Goal: Task Accomplishment & Management: Use online tool/utility

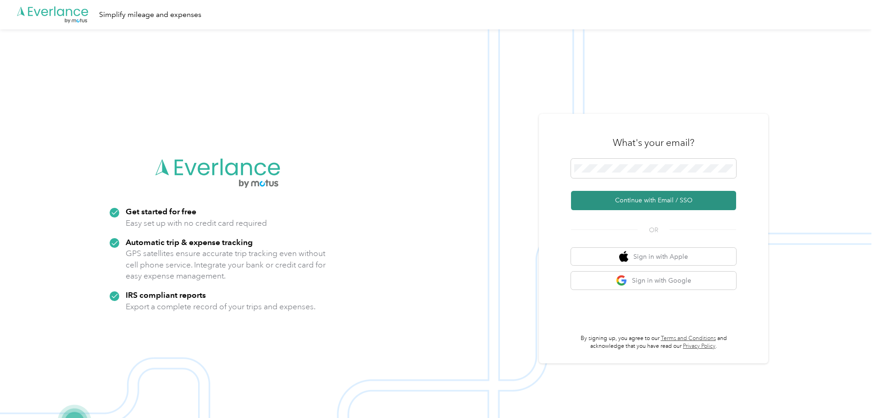
click at [663, 201] on button "Continue with Email / SSO" at bounding box center [653, 200] width 165 height 19
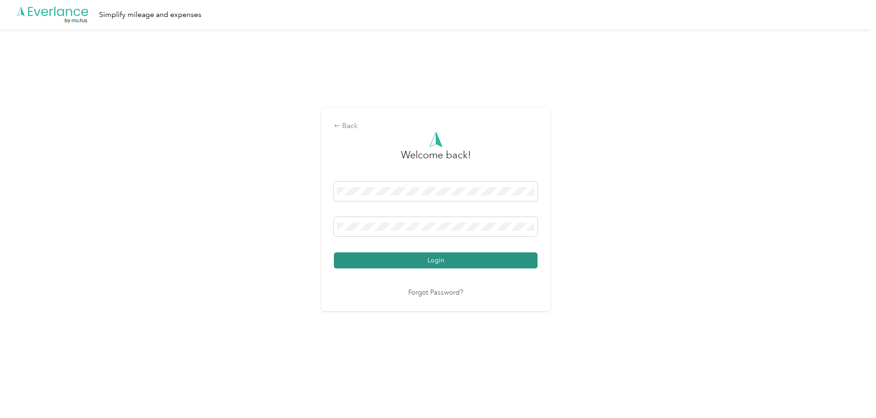
click at [453, 267] on button "Login" at bounding box center [436, 260] width 204 height 16
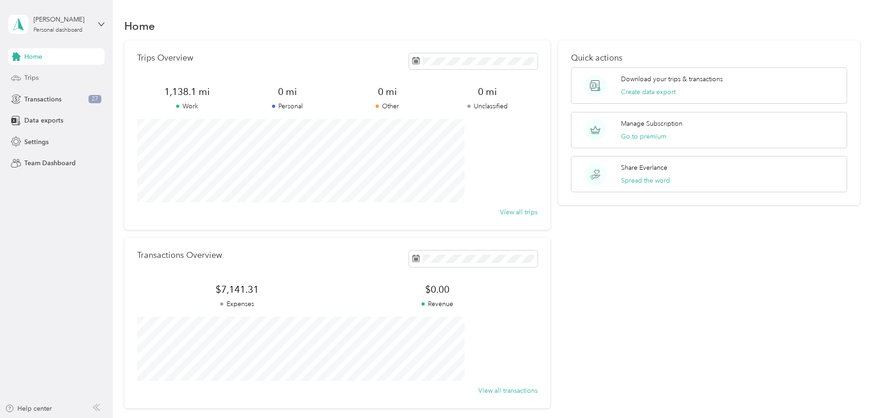
click at [26, 79] on span "Trips" at bounding box center [31, 78] width 14 height 10
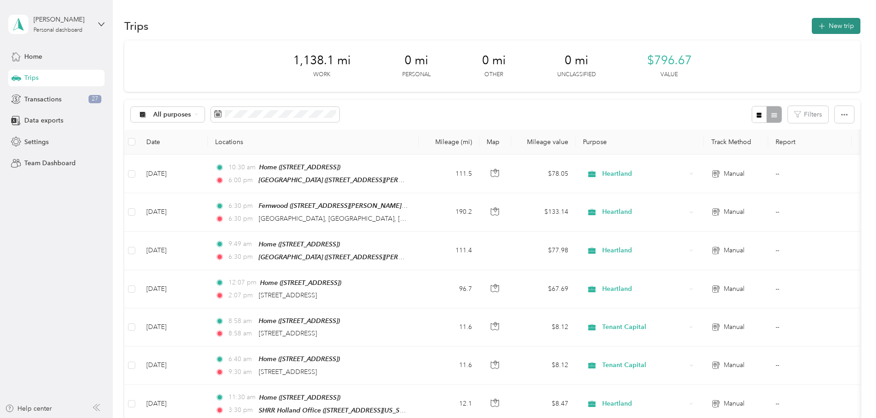
click at [811, 20] on button "New trip" at bounding box center [835, 26] width 49 height 16
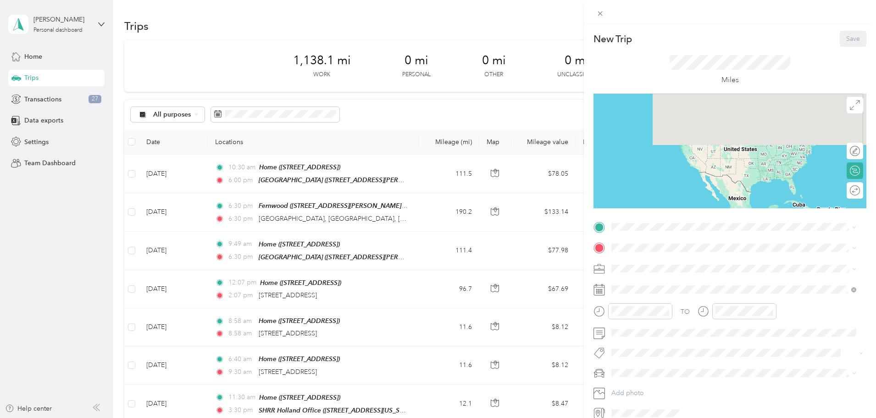
click at [684, 271] on span "[STREET_ADDRESS]" at bounding box center [658, 274] width 58 height 8
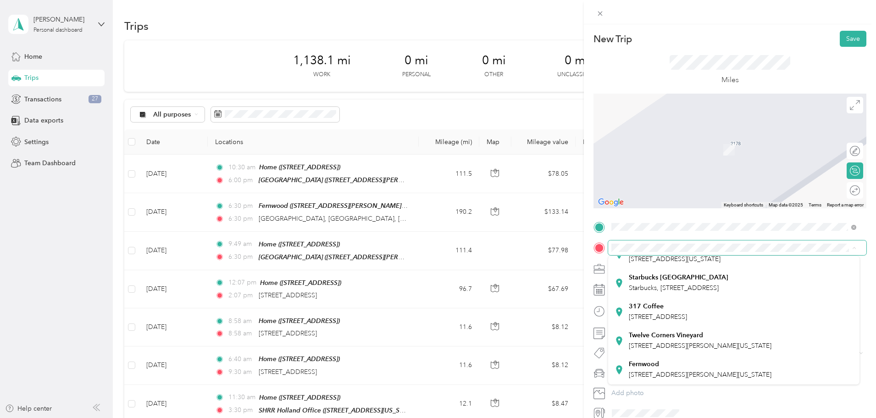
scroll to position [183, 0]
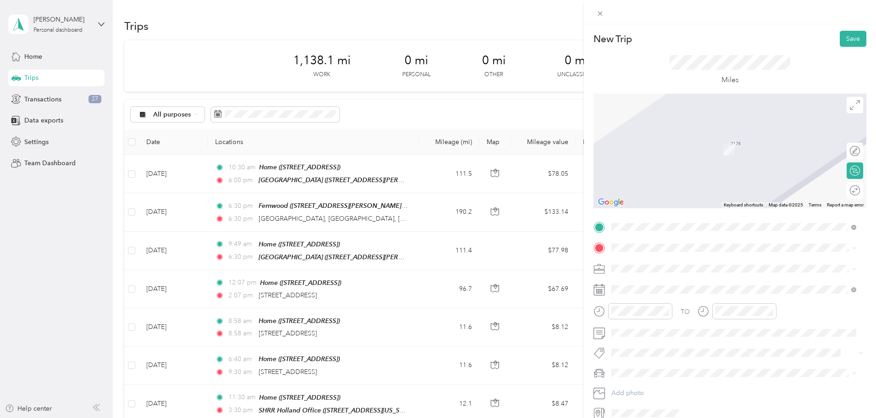
click at [684, 346] on div "[GEOGRAPHIC_DATA] [STREET_ADDRESS][PERSON_NAME][US_STATE]" at bounding box center [700, 336] width 143 height 19
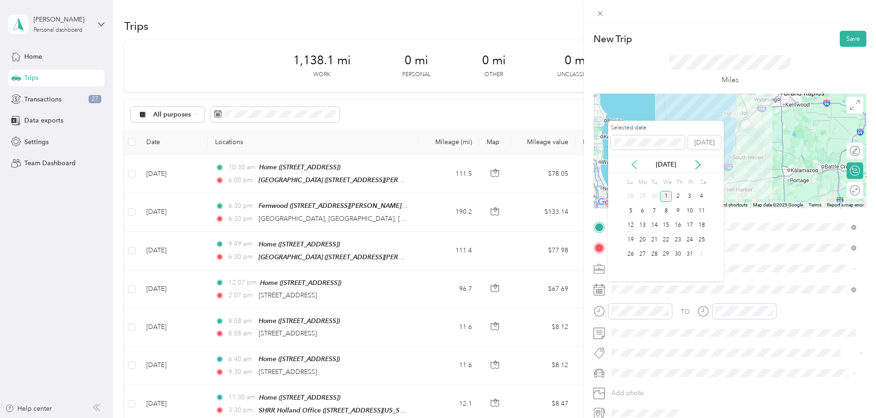
click at [636, 169] on icon at bounding box center [633, 164] width 9 height 9
click at [666, 242] on div "24" at bounding box center [666, 239] width 12 height 11
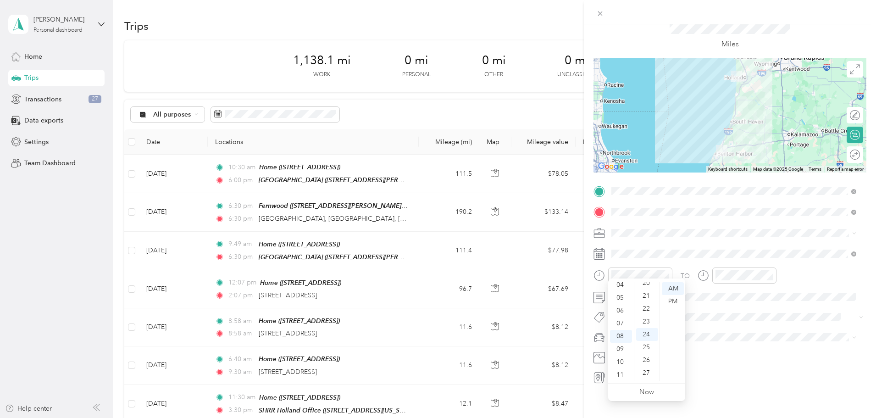
scroll to position [5, 0]
click at [624, 308] on div "02" at bounding box center [621, 309] width 22 height 13
click at [621, 288] on div "12" at bounding box center [621, 288] width 22 height 13
click at [648, 284] on div "00" at bounding box center [647, 288] width 22 height 13
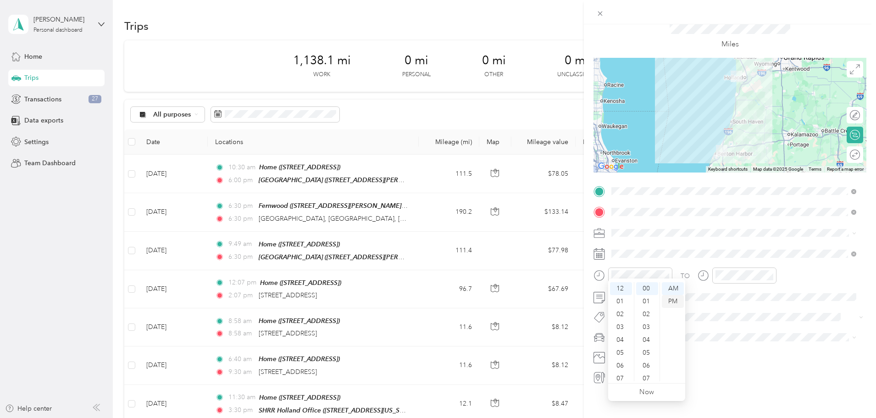
click at [673, 298] on div "PM" at bounding box center [673, 301] width 22 height 13
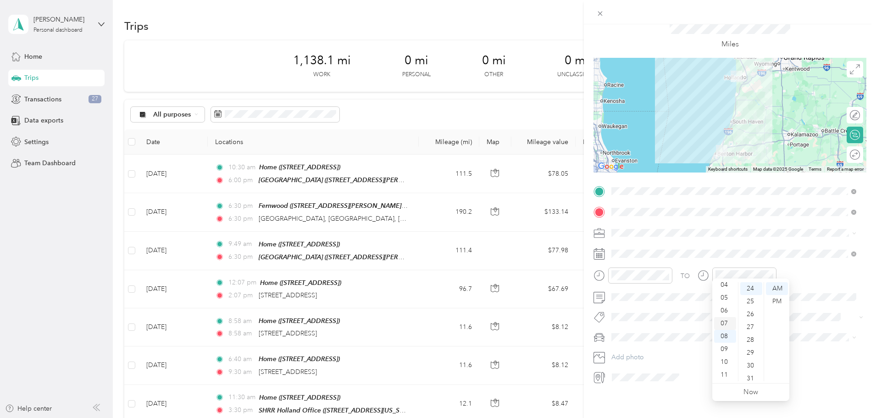
click at [723, 322] on div "07" at bounding box center [725, 323] width 22 height 13
click at [751, 298] on div "15" at bounding box center [751, 297] width 22 height 13
click at [774, 300] on div "PM" at bounding box center [777, 301] width 22 height 13
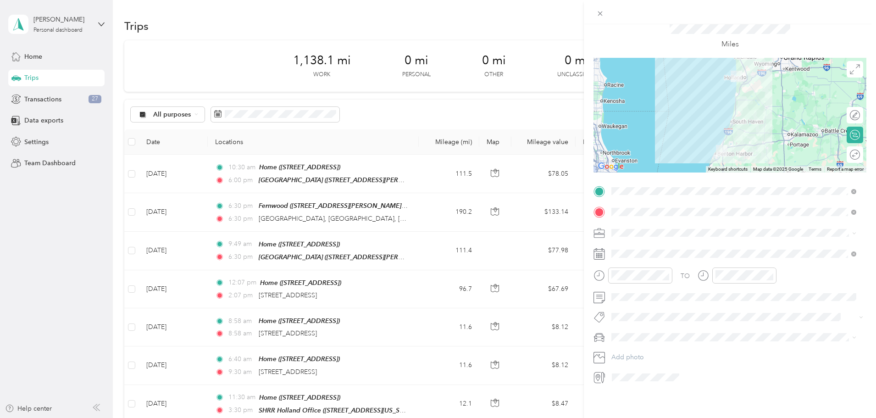
click at [670, 320] on div "Heartland" at bounding box center [733, 318] width 238 height 10
click at [654, 345] on div "Tacoma" at bounding box center [733, 342] width 238 height 10
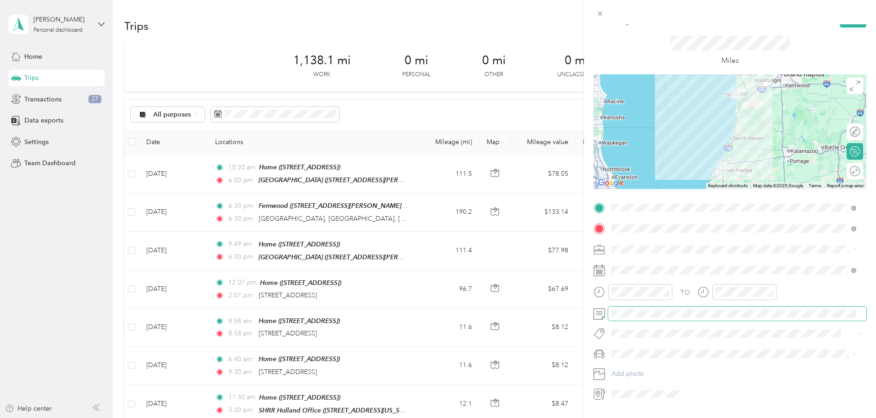
scroll to position [0, 0]
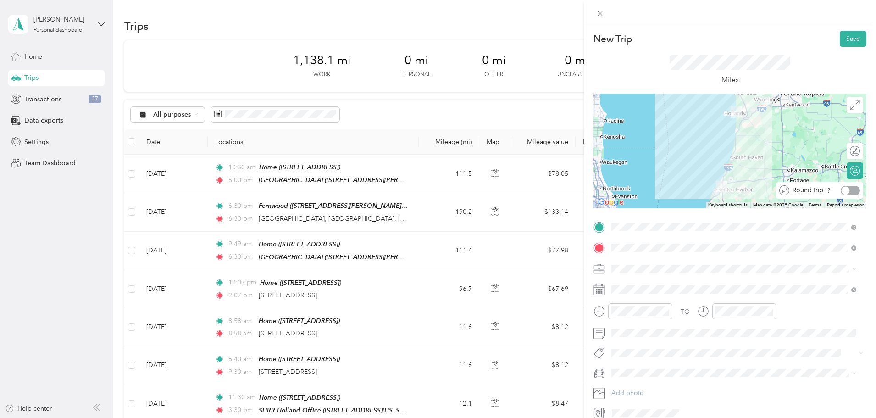
click at [849, 190] on div at bounding box center [849, 191] width 19 height 10
click at [847, 38] on button "Save" at bounding box center [852, 39] width 27 height 16
